Goal: Task Accomplishment & Management: Use online tool/utility

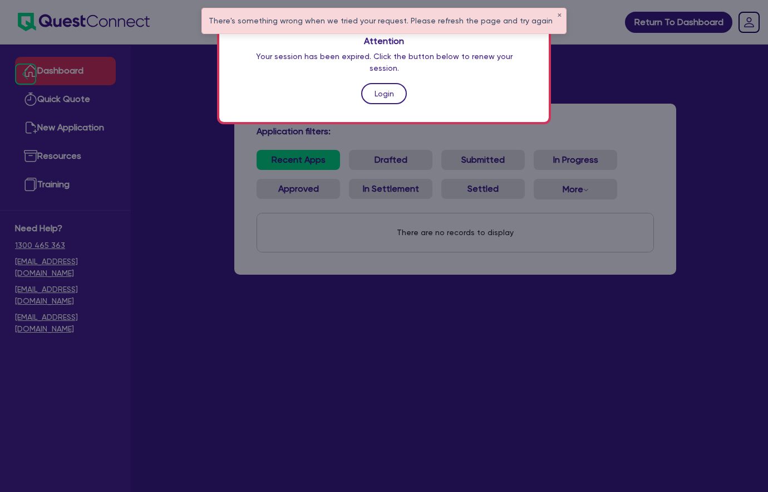
click at [394, 83] on link "Login" at bounding box center [384, 93] width 46 height 21
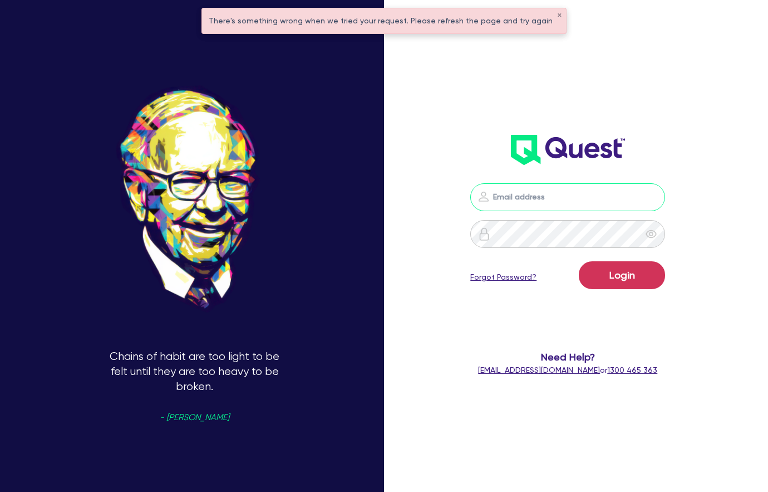
type input "[EMAIL_ADDRESS][DOMAIN_NAME]"
click at [638, 277] on button "Login" at bounding box center [622, 275] width 86 height 28
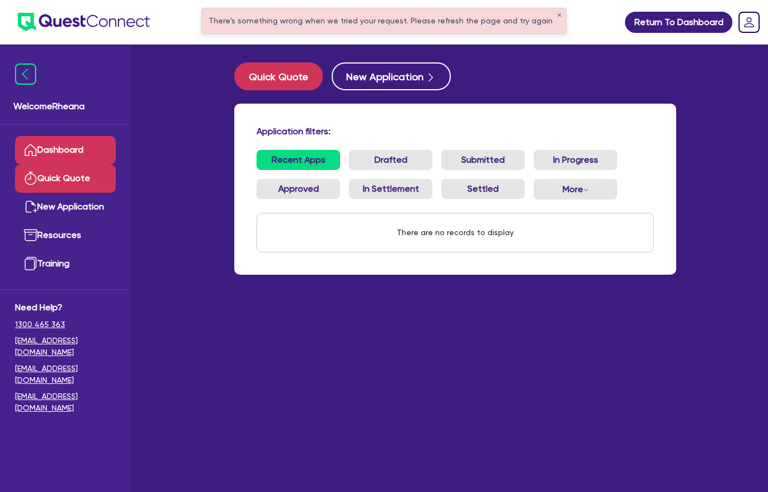
click at [56, 183] on link "Quick Quote" at bounding box center [65, 178] width 101 height 28
select select "Quest Finance - Own Book"
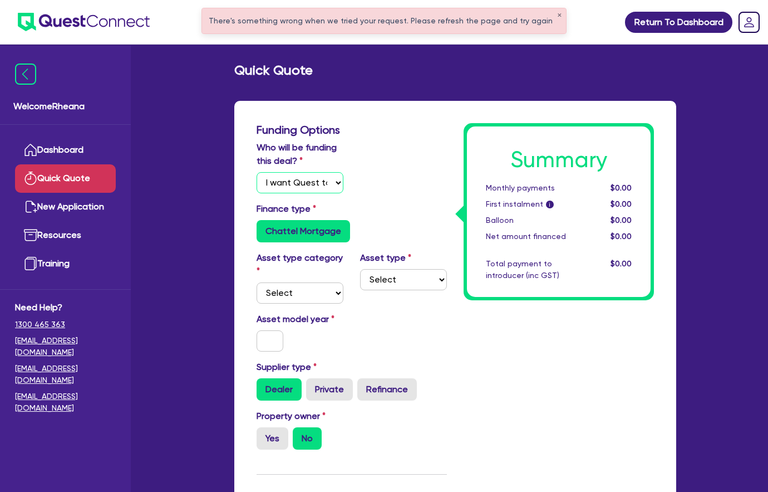
click at [326, 183] on select "Select I will fund 100% I will co-fund with Quest I want Quest to fund 100% Oth…" at bounding box center [300, 182] width 87 height 21
click at [257, 172] on select "Select I will fund 100% I will co-fund with Quest I want Quest to fund 100% Oth…" at bounding box center [300, 182] width 87 height 21
click at [300, 287] on select "Select Cars and light trucks Primary assets Secondary assets Tertiary assets" at bounding box center [300, 292] width 87 height 21
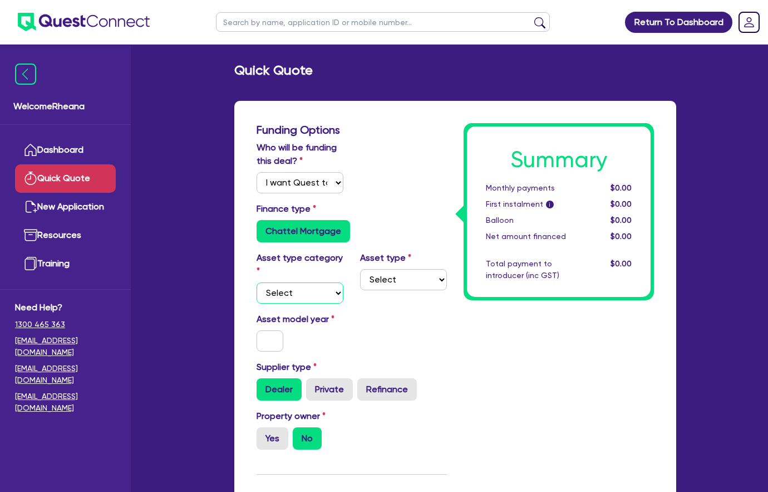
select select "CARS_AND_LIGHT_TRUCKS"
click at [257, 282] on select "Select Cars and light trucks Primary assets Secondary assets Tertiary assets" at bounding box center [300, 292] width 87 height 21
click at [405, 286] on select "Select Passenger vehicles Vans and utes Light trucks up to 4.5 tonne" at bounding box center [403, 279] width 87 height 21
click at [360, 269] on select "Select Passenger vehicles Vans and utes Light trucks up to 4.5 tonne" at bounding box center [403, 279] width 87 height 21
click at [387, 277] on select "Select Passenger vehicles Vans and utes Light trucks up to 4.5 tonne" at bounding box center [403, 279] width 87 height 21
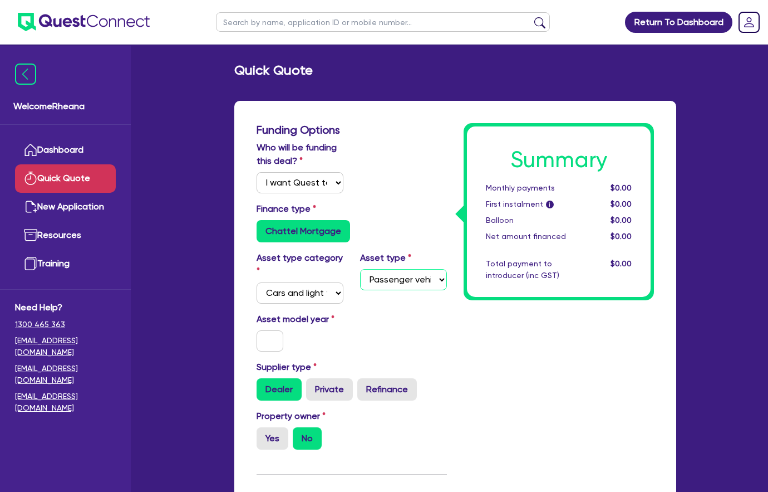
select select "VANS_AND_UTES"
click at [360, 269] on select "Select Passenger vehicles Vans and utes Light trucks up to 4.5 tonne" at bounding box center [403, 279] width 87 height 21
click at [278, 339] on input "text" at bounding box center [270, 340] width 27 height 21
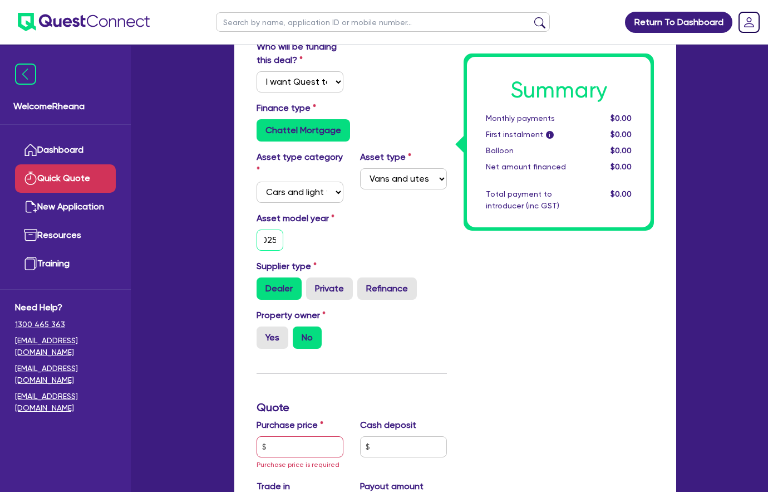
scroll to position [111, 0]
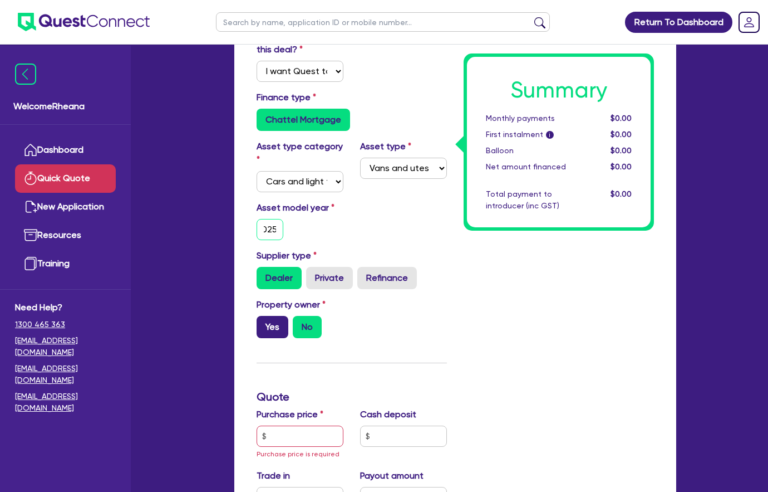
type input "2025"
click at [276, 317] on label "Yes" at bounding box center [273, 327] width 32 height 22
click at [264, 317] on input "Yes" at bounding box center [260, 319] width 7 height 7
radio input "true"
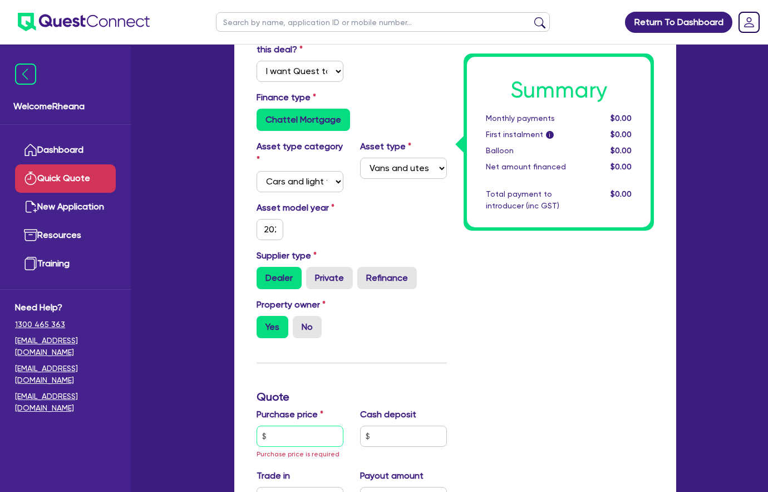
click at [299, 436] on input "text" at bounding box center [300, 435] width 87 height 21
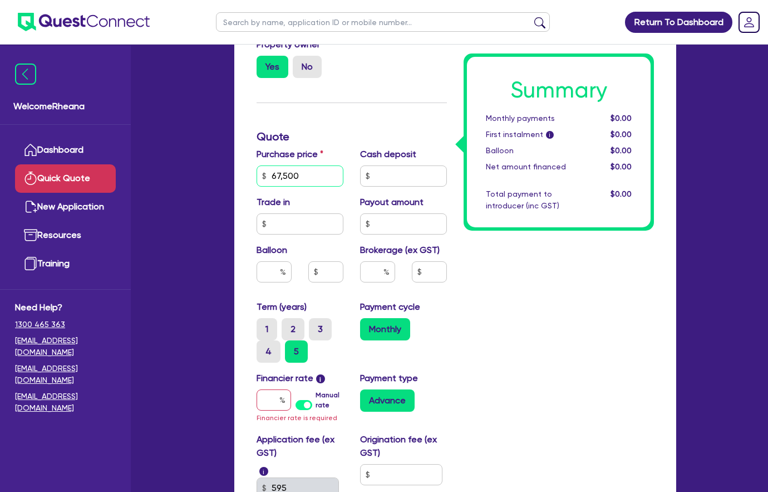
scroll to position [390, 0]
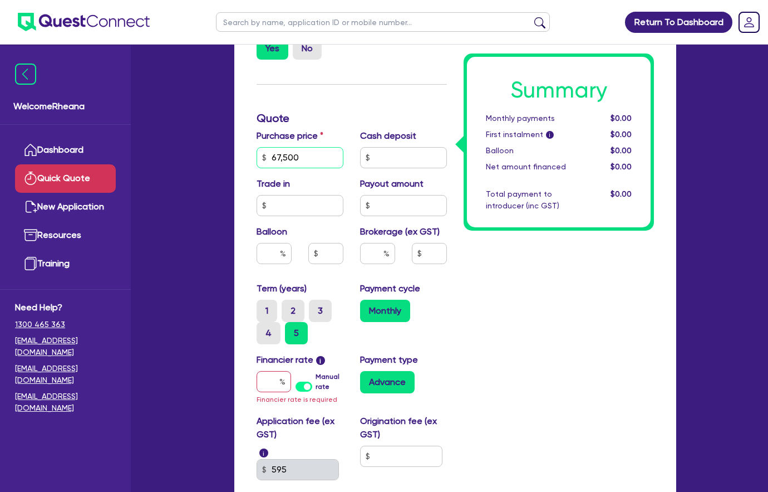
type input "67,500"
click at [373, 252] on input "text" at bounding box center [377, 253] width 35 height 21
type input "6"
click at [534, 341] on div "Summary Monthly payments $0.00 First instalment i $0.00 Balloon $0.00 Net amoun…" at bounding box center [559, 142] width 207 height 818
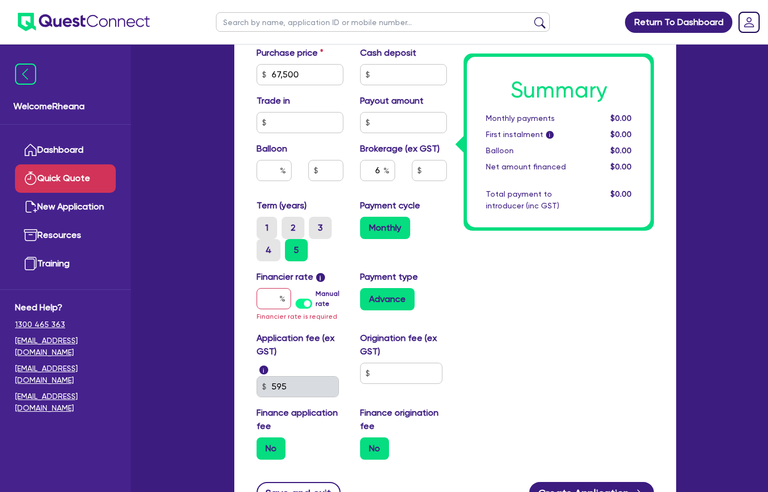
scroll to position [501, 0]
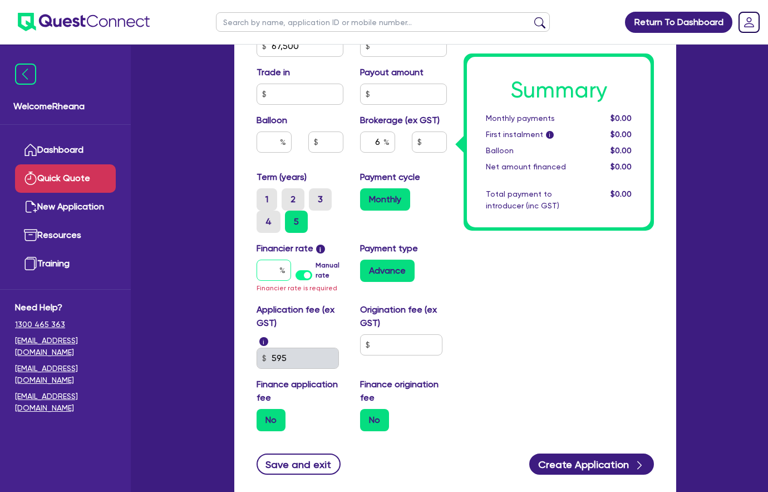
click at [276, 273] on input "text" at bounding box center [274, 270] width 35 height 21
type input "1"
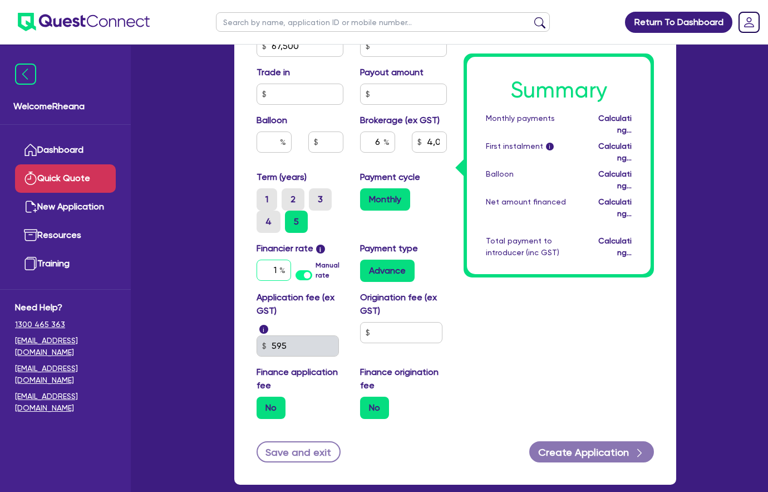
type input "4,050"
type input "17"
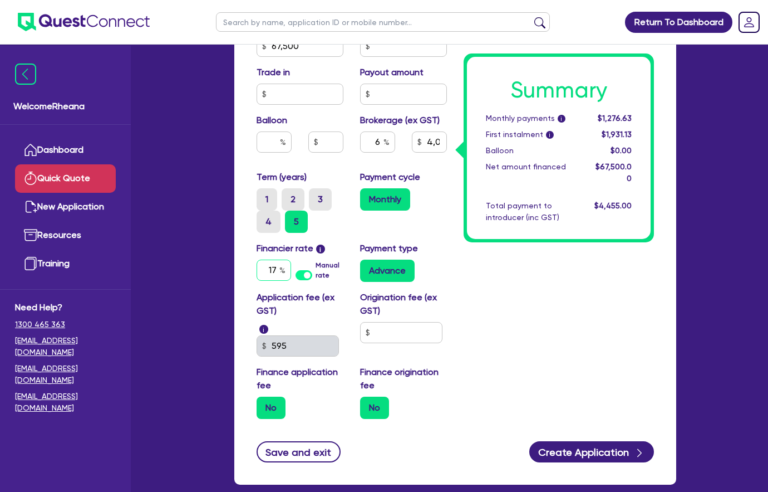
type input "4,050"
type input "17."
type input "4,050"
type input "17.5"
click at [574, 346] on div "Summary Monthly payments i $1,276.63 First instalment i $1,931.13 Balloon $0.00…" at bounding box center [559, 25] width 207 height 806
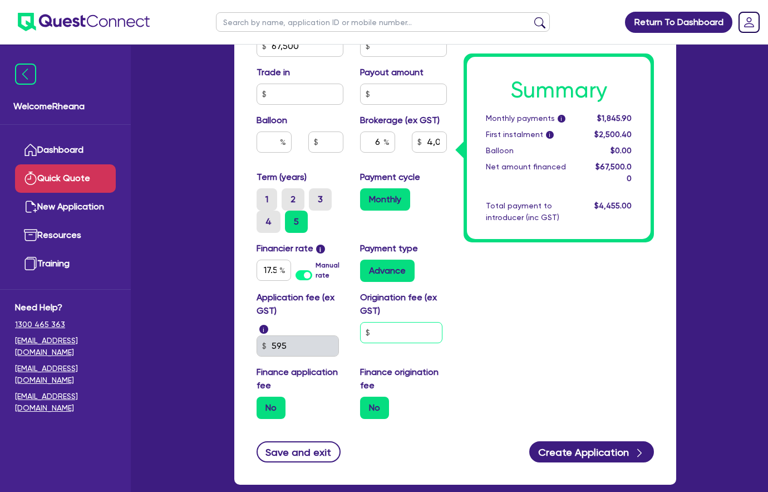
click at [408, 332] on input "text" at bounding box center [401, 332] width 82 height 21
type input "4,050"
type input "9"
type input "4,050"
type input "90"
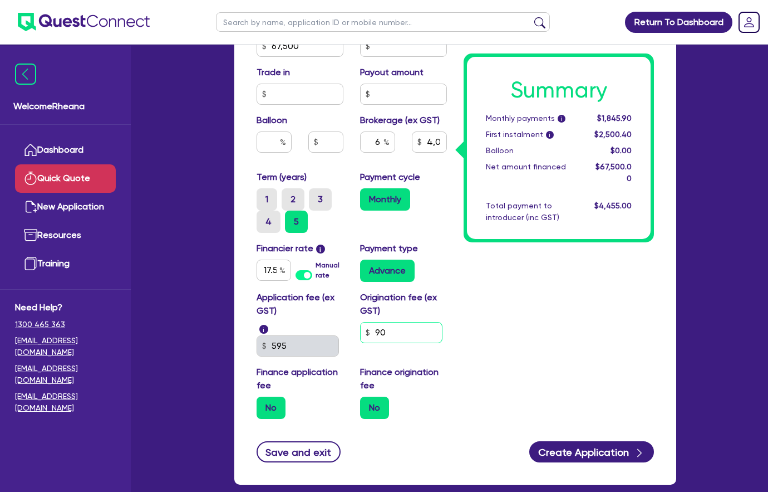
type input "4,050"
type input "900"
type input "4,050"
click at [508, 354] on div "Summary Monthly payments i $1,845.90 First instalment i $2,500.40 Balloon $0.00…" at bounding box center [559, 25] width 207 height 806
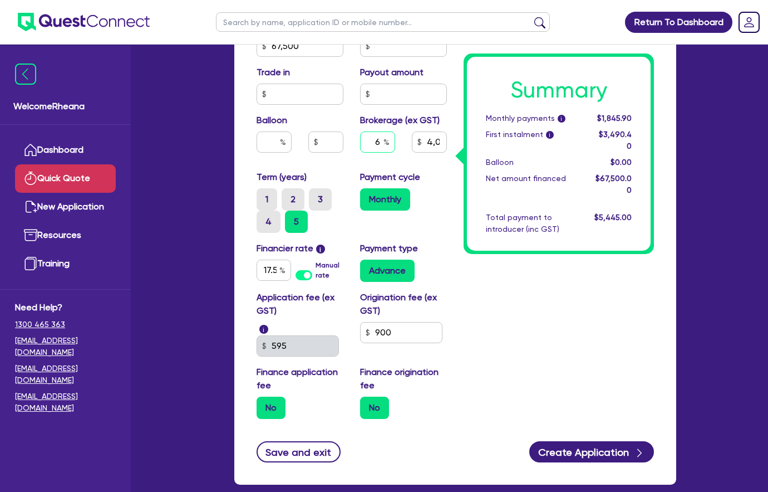
drag, startPoint x: 385, startPoint y: 143, endPoint x: 373, endPoint y: 143, distance: 11.7
click at [373, 143] on div "6" at bounding box center [377, 141] width 35 height 21
type input "5"
type input "4,050"
type input "5"
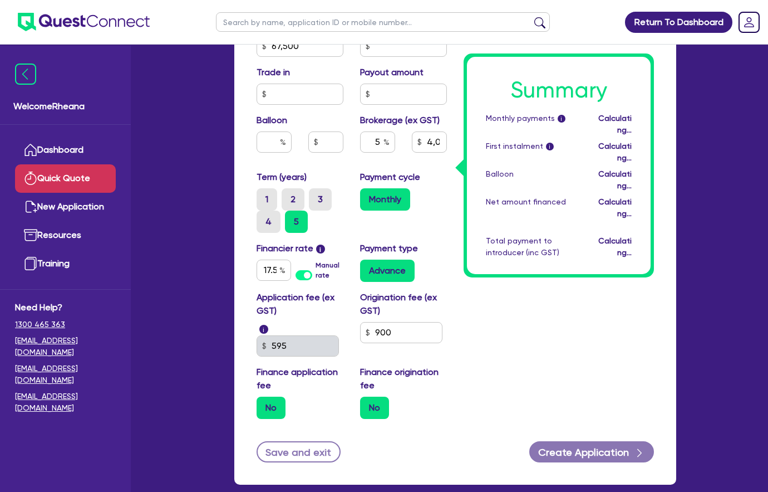
type input "3,375"
click at [520, 275] on div "Summary Monthly payments i Calculating... First instalment i Calculating... Bal…" at bounding box center [559, 25] width 207 height 806
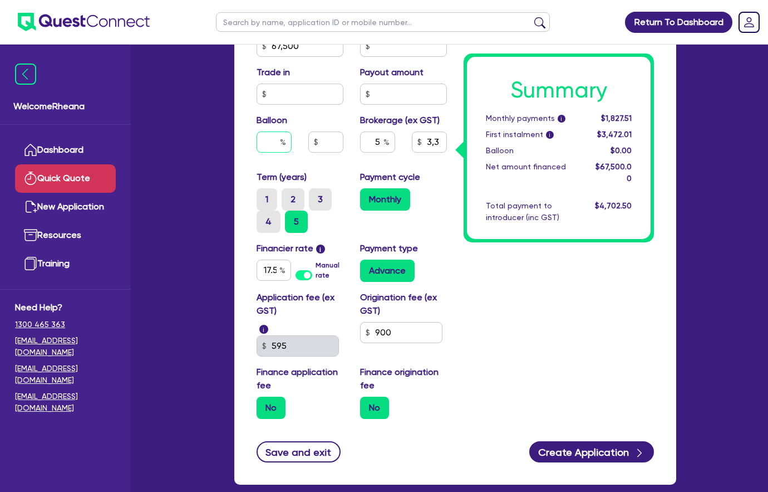
click at [265, 141] on input "text" at bounding box center [274, 141] width 35 height 21
type input "3"
type input "3,375"
type input "30"
type input "3,375"
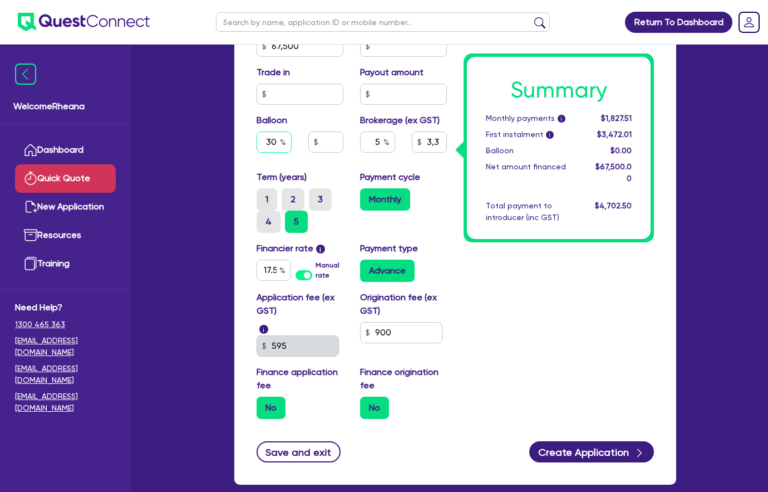
type input "30"
type input "3,375"
type input "20,250"
type input "3,375"
click at [517, 313] on div "Summary Monthly payments i $1,827.51 First instalment i $3,472.01 Balloon $0.00…" at bounding box center [559, 25] width 207 height 806
